Goal: Ask a question

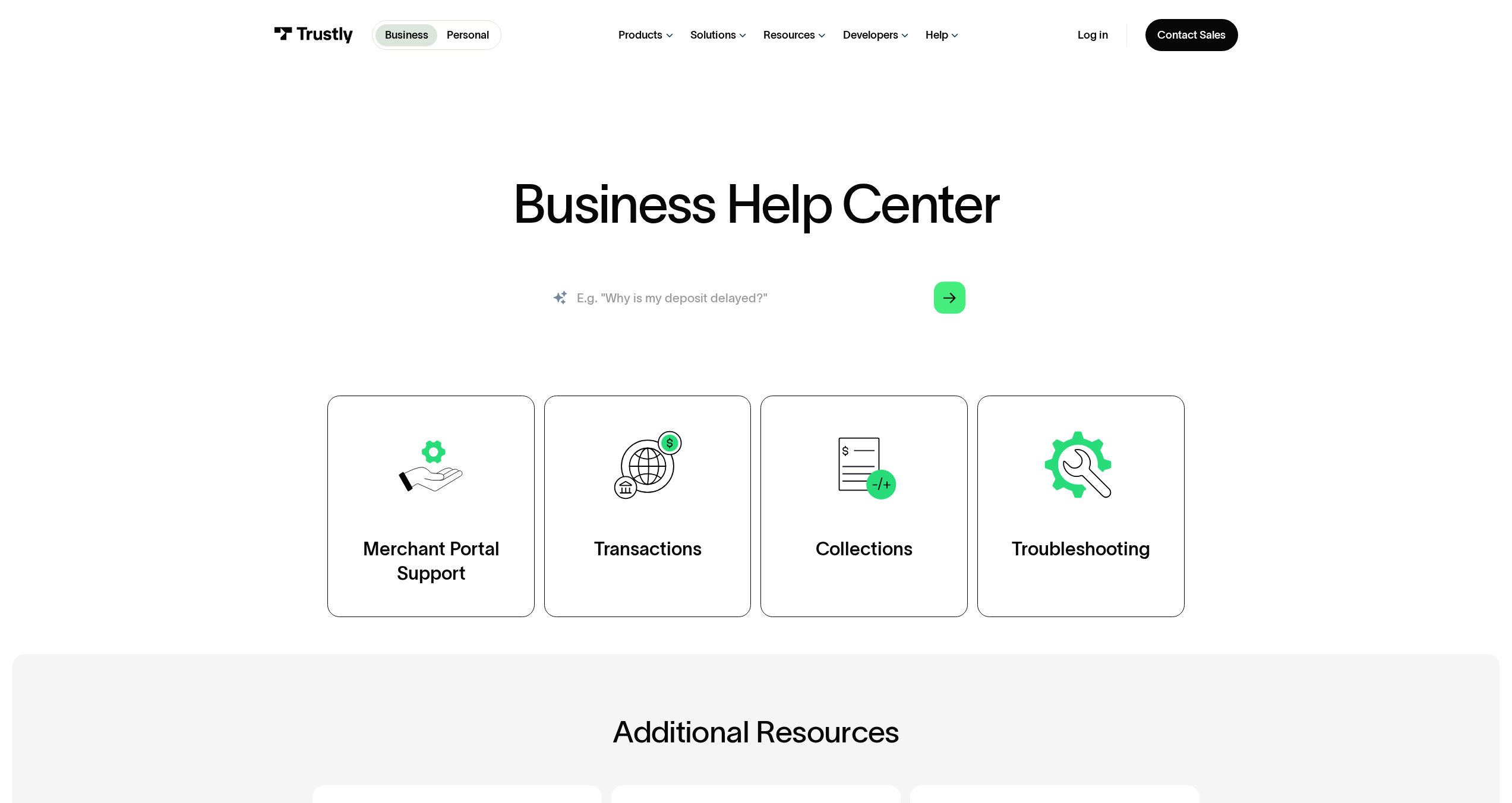
click at [654, 307] on input "search" at bounding box center [755, 297] width 444 height 49
type input "transaction delayed"
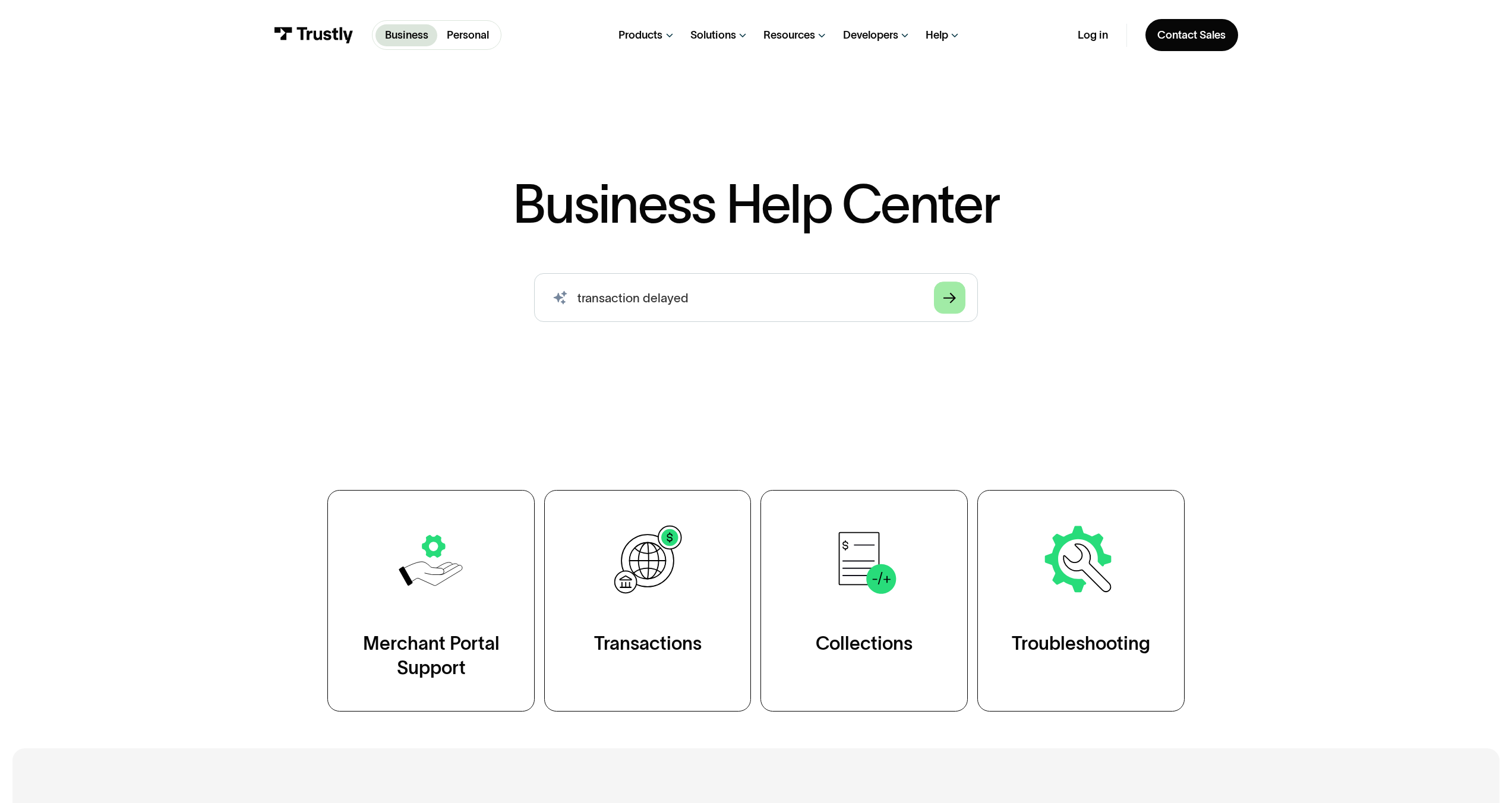
click at [941, 299] on link "Arrow Right" at bounding box center [950, 297] width 32 height 32
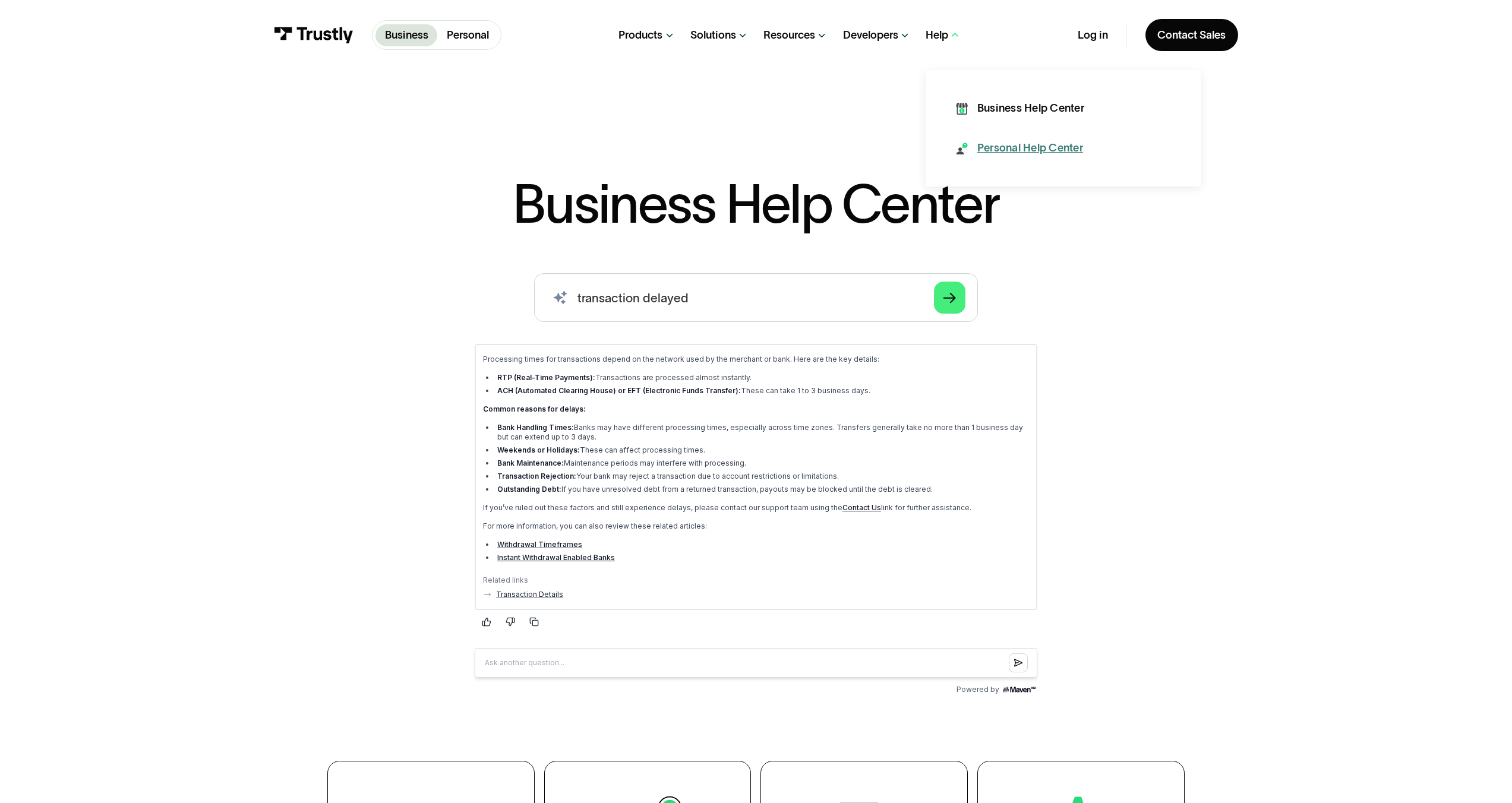
click at [1029, 151] on div "Personal Help Center" at bounding box center [1030, 149] width 105 height 15
